Goal: Task Accomplishment & Management: Use online tool/utility

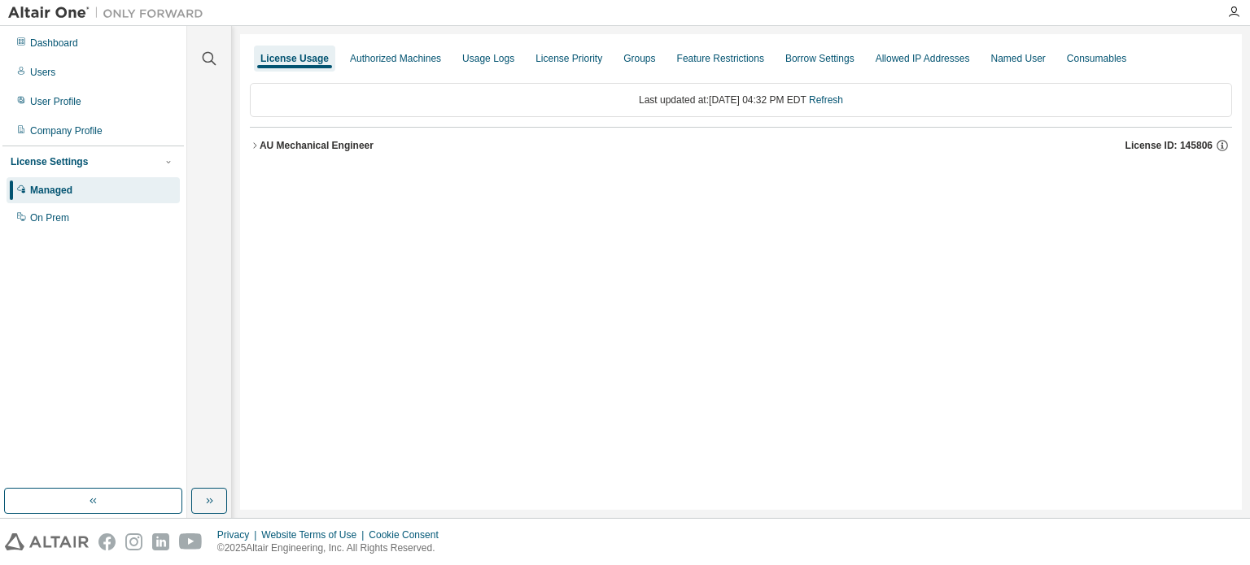
click at [256, 147] on icon "button" at bounding box center [255, 146] width 10 height 10
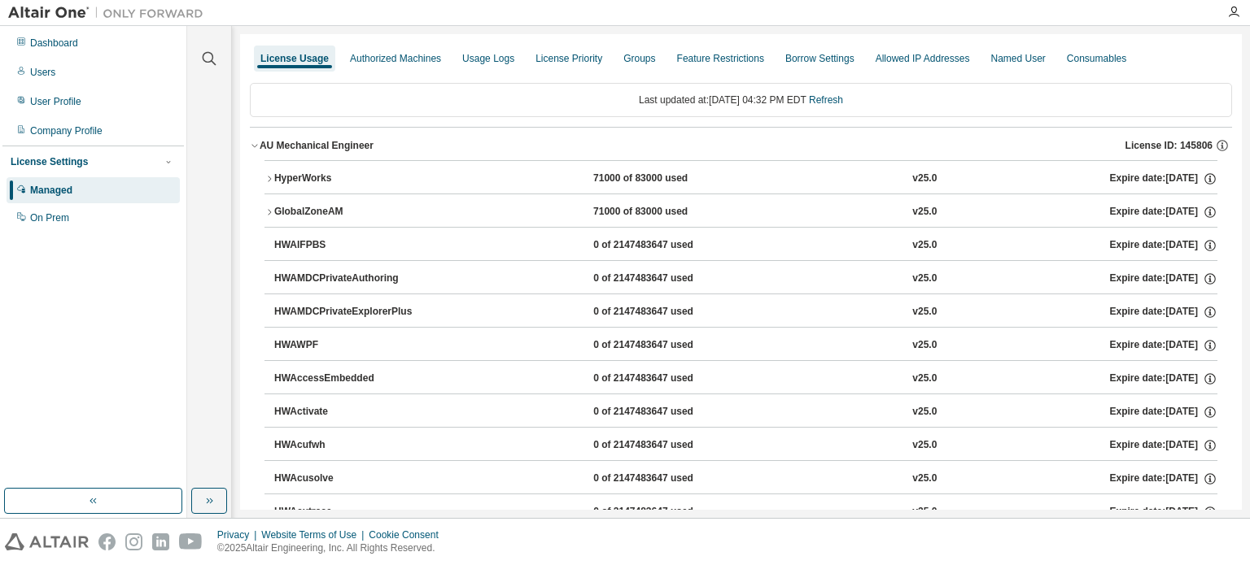
click at [271, 177] on icon "button" at bounding box center [269, 179] width 10 height 10
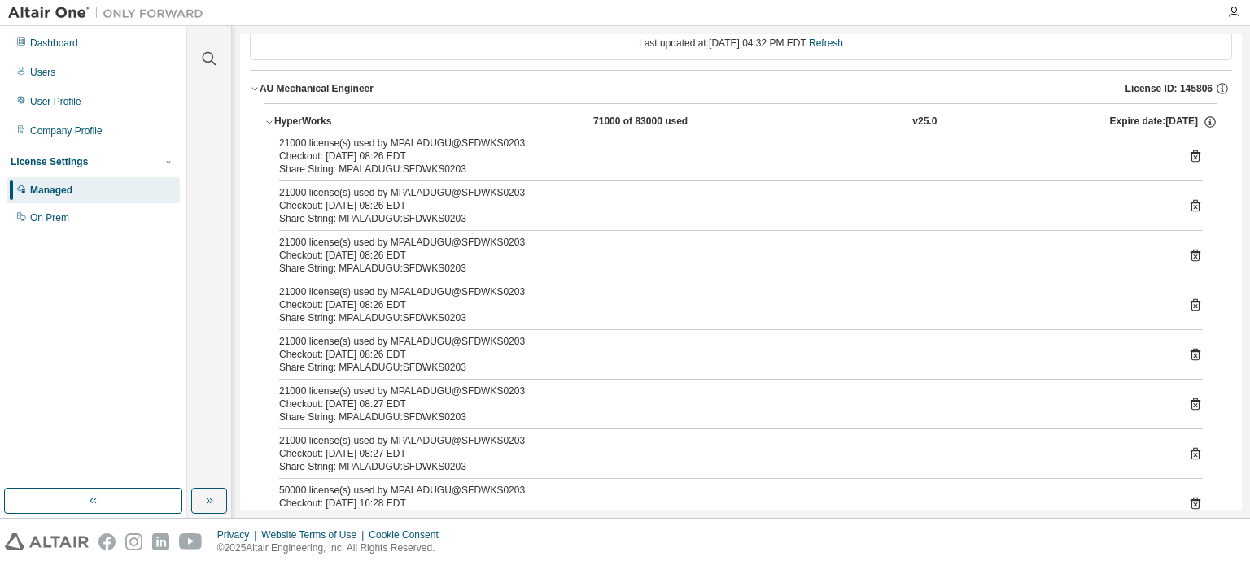
scroll to position [244, 0]
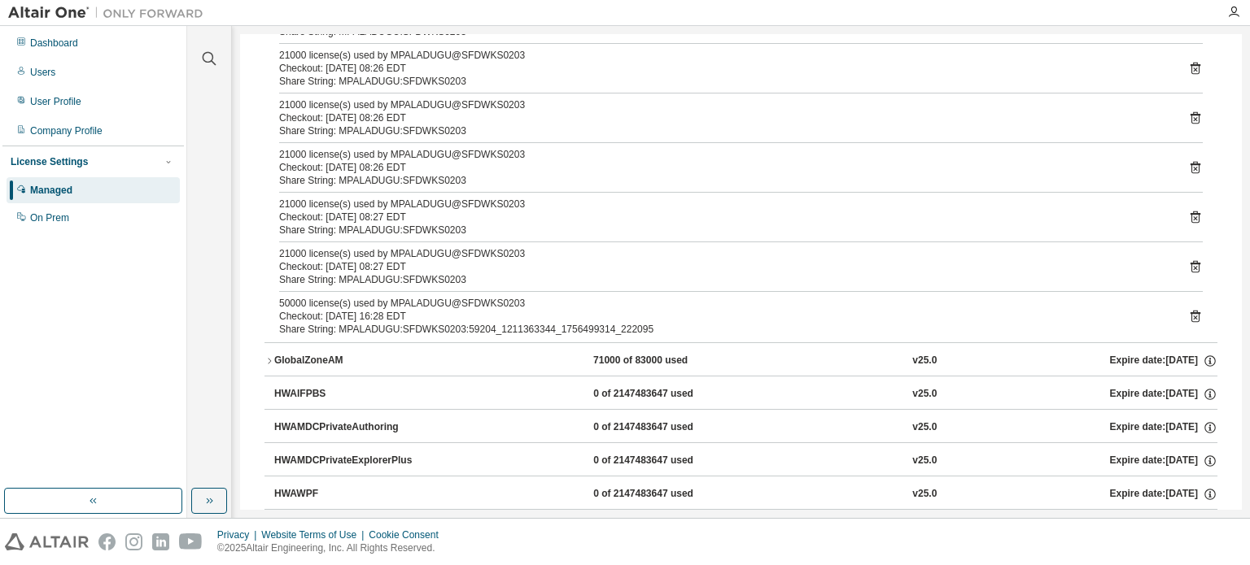
click at [1190, 311] on icon at bounding box center [1195, 317] width 10 height 12
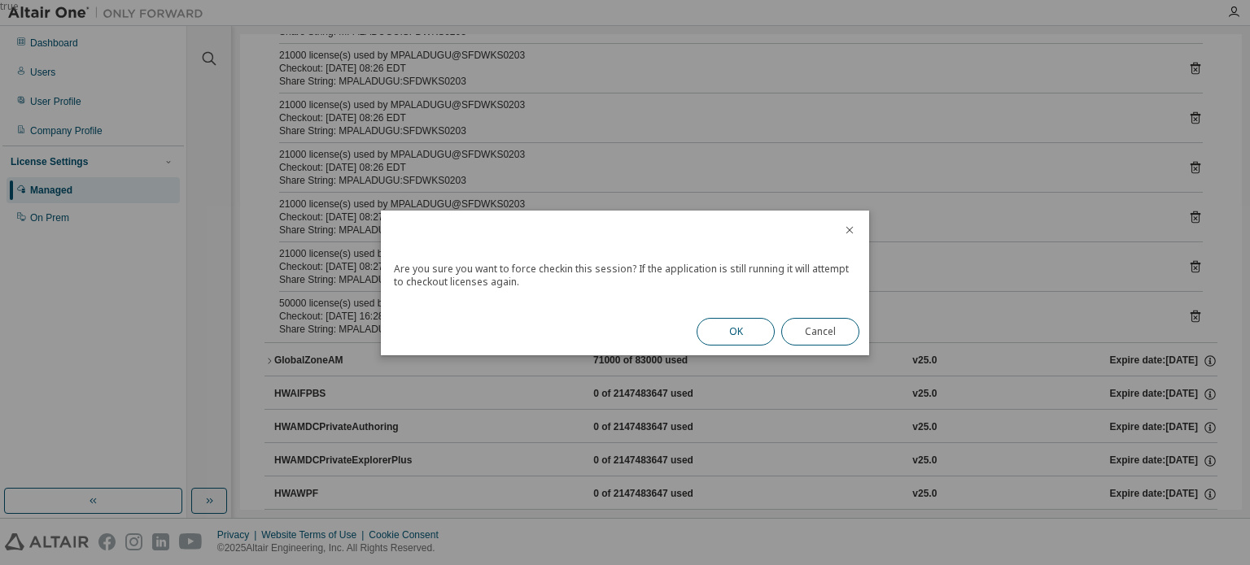
click at [734, 318] on button "OK" at bounding box center [735, 332] width 78 height 28
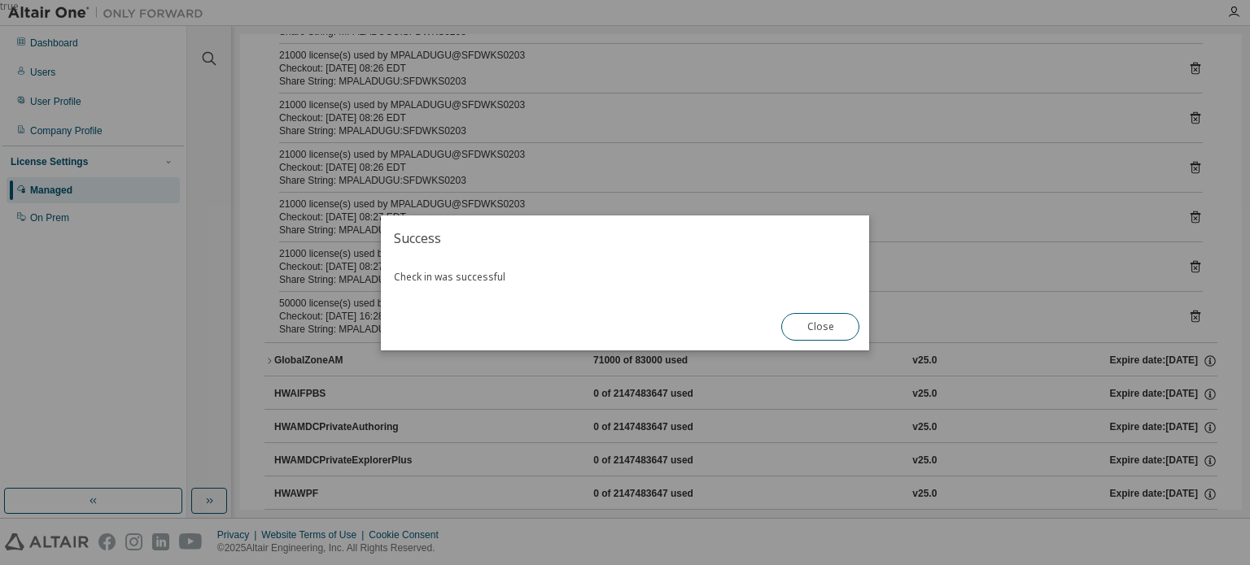
click at [837, 325] on button "Close" at bounding box center [820, 327] width 78 height 28
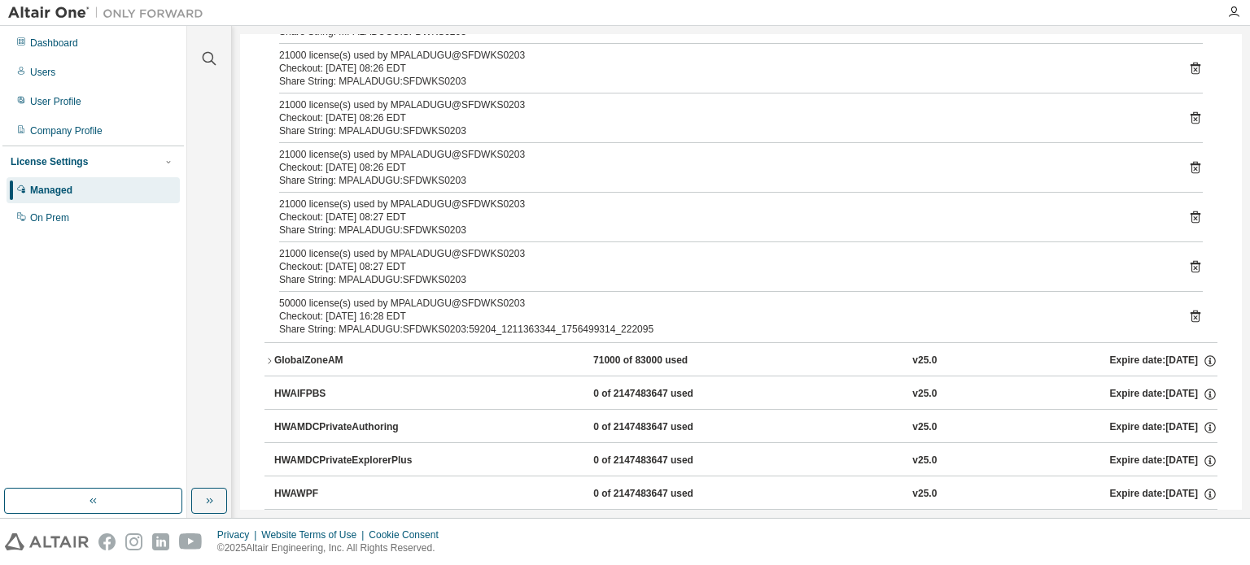
click at [1191, 309] on icon at bounding box center [1195, 316] width 15 height 15
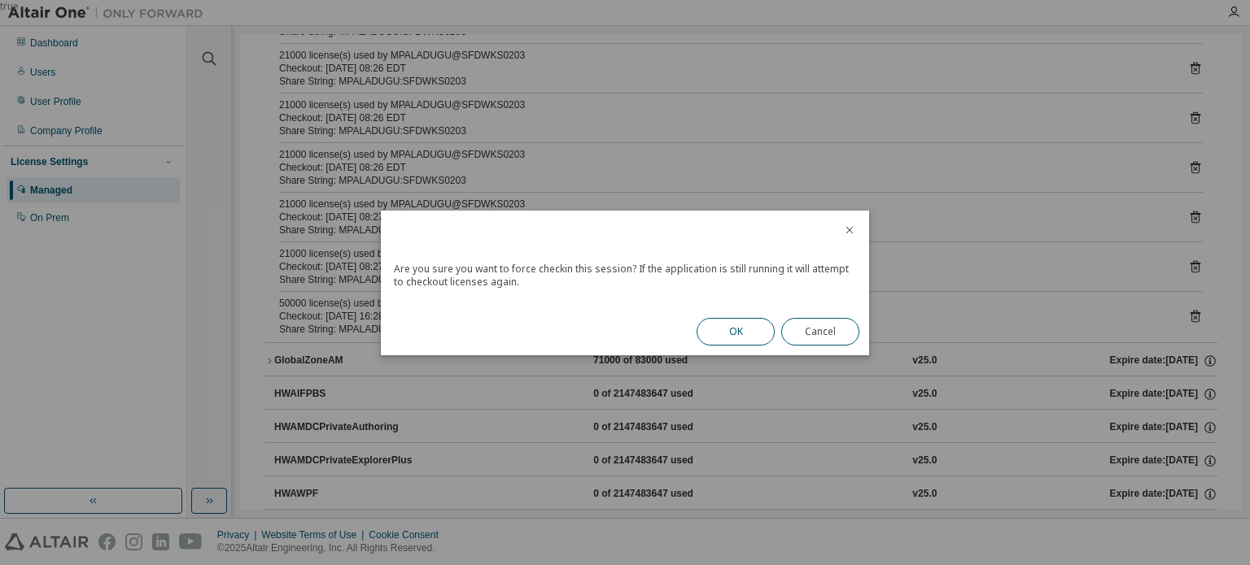
click at [747, 331] on button "OK" at bounding box center [735, 332] width 78 height 28
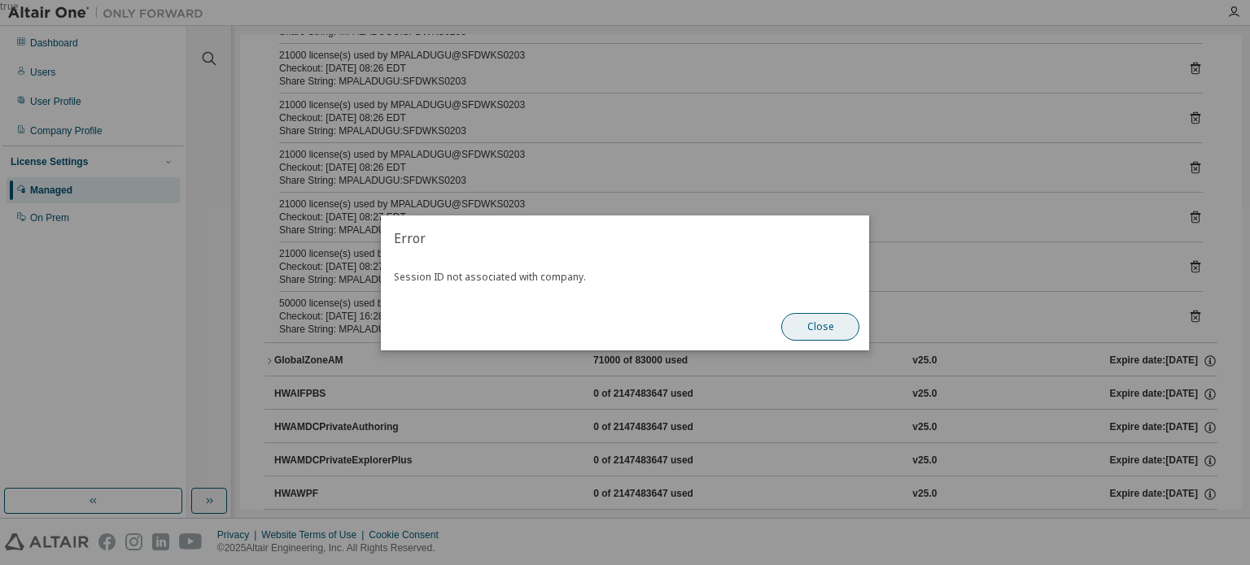
click at [817, 328] on button "Close" at bounding box center [820, 327] width 78 height 28
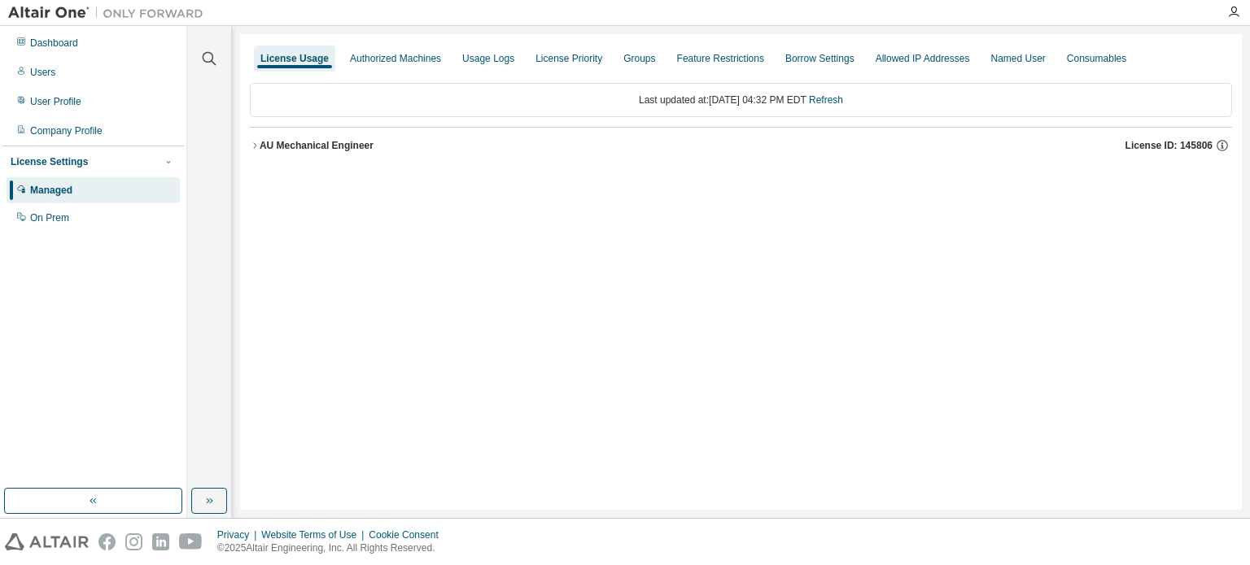
click at [254, 146] on icon "button" at bounding box center [255, 146] width 10 height 10
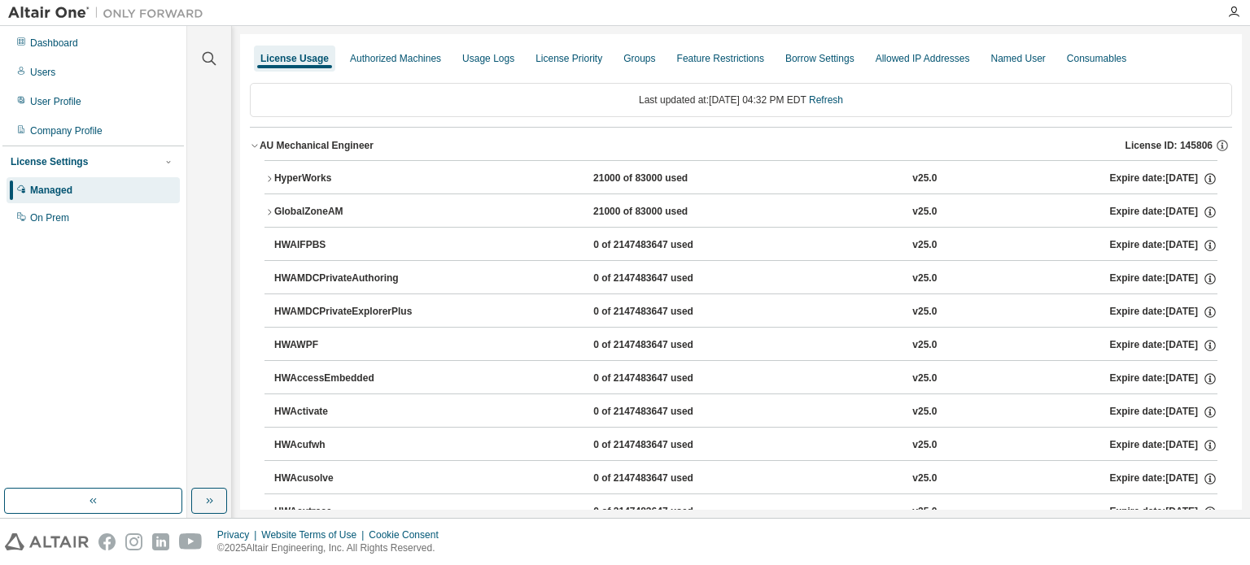
click at [269, 178] on icon "button" at bounding box center [269, 179] width 10 height 10
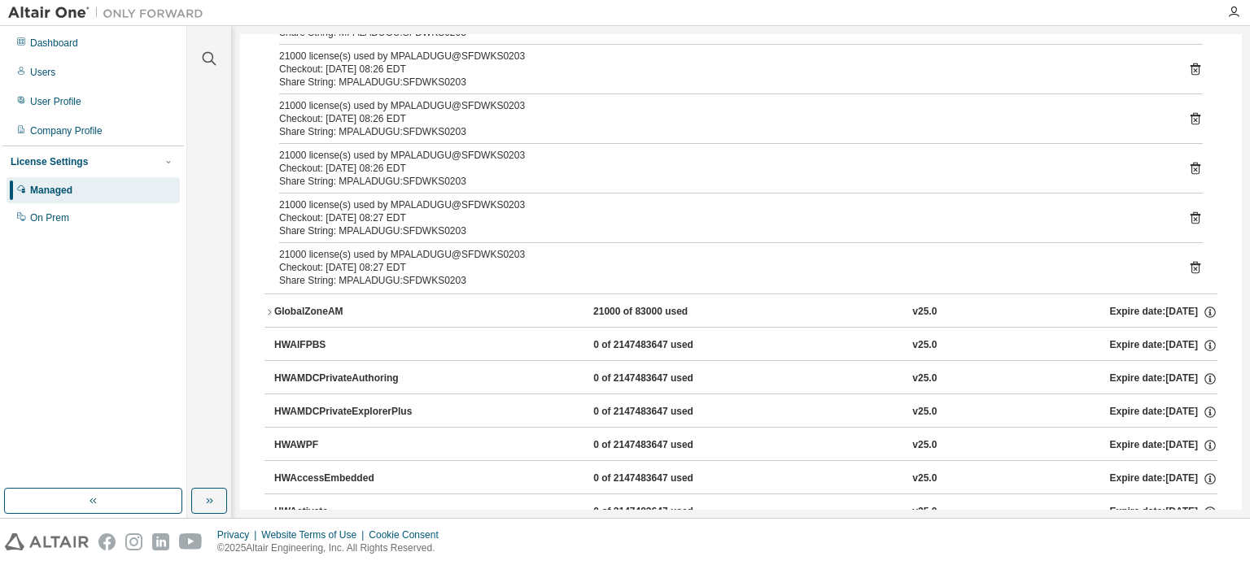
scroll to position [244, 0]
